Goal: Task Accomplishment & Management: Manage account settings

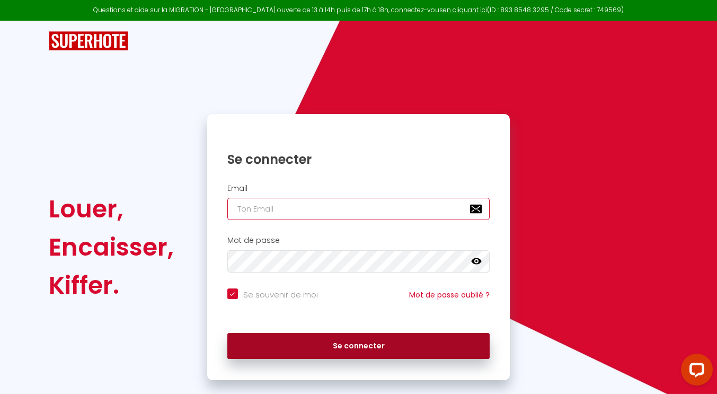
type input "[PERSON_NAME][EMAIL_ADDRESS][DOMAIN_NAME]"
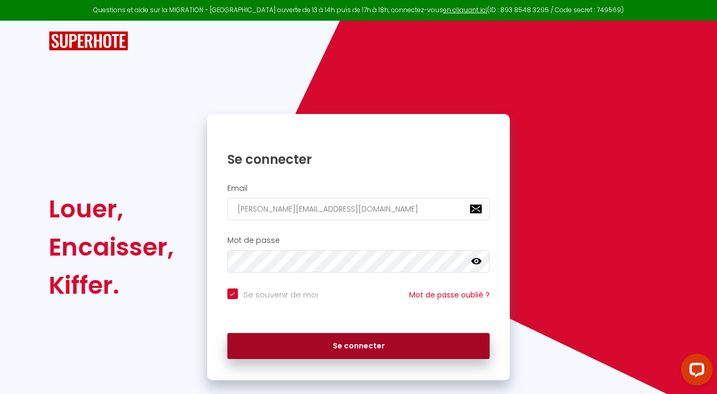
click at [362, 350] on button "Se connecter" at bounding box center [358, 346] width 263 height 26
checkbox input "true"
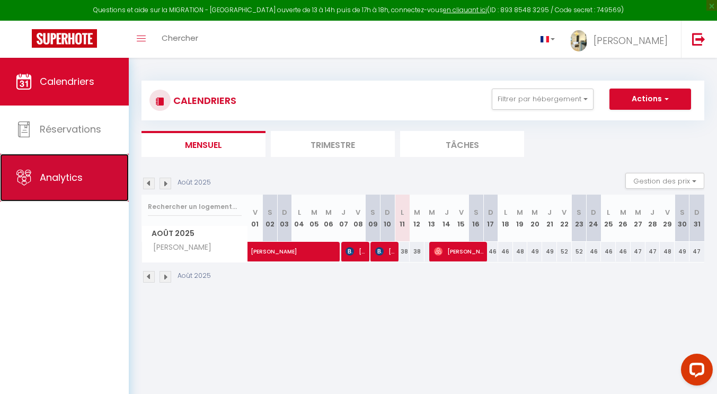
click at [69, 178] on span "Analytics" at bounding box center [61, 177] width 43 height 13
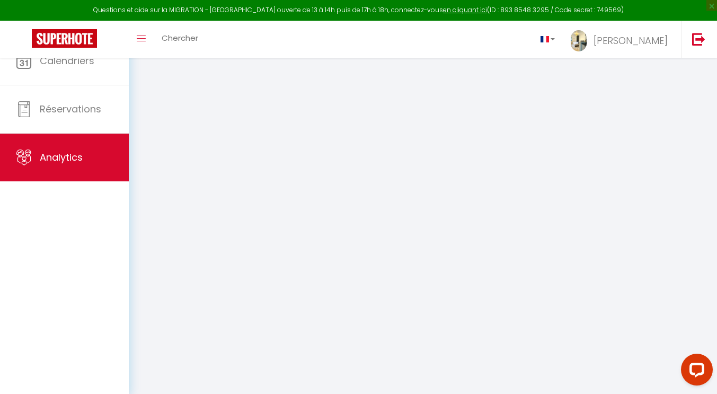
select select "2025"
select select "8"
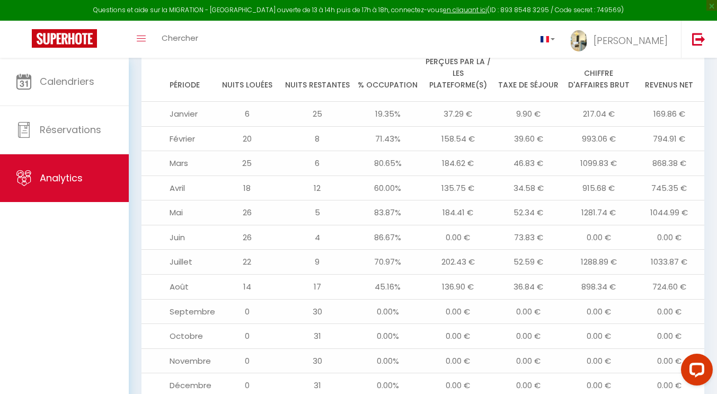
scroll to position [1141, 0]
